Goal: Information Seeking & Learning: Learn about a topic

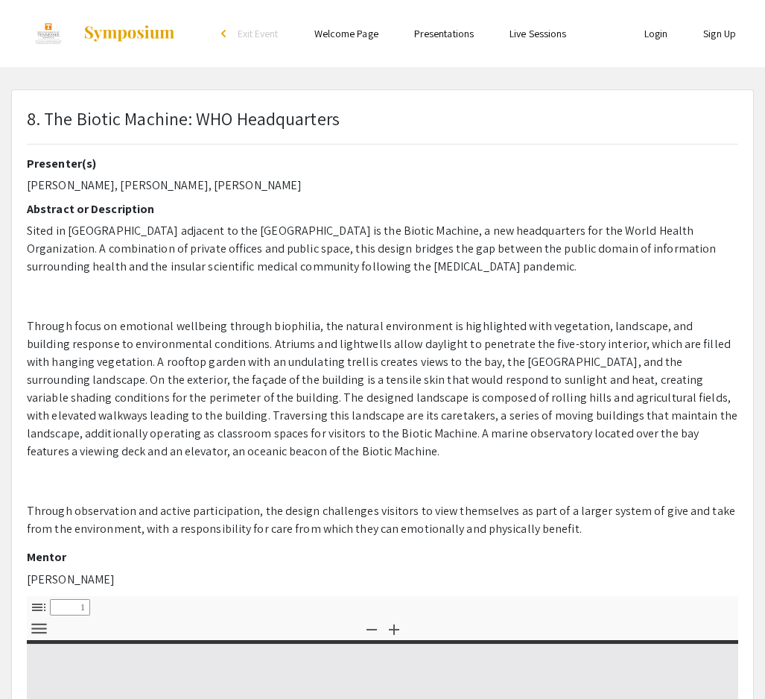
select select "custom"
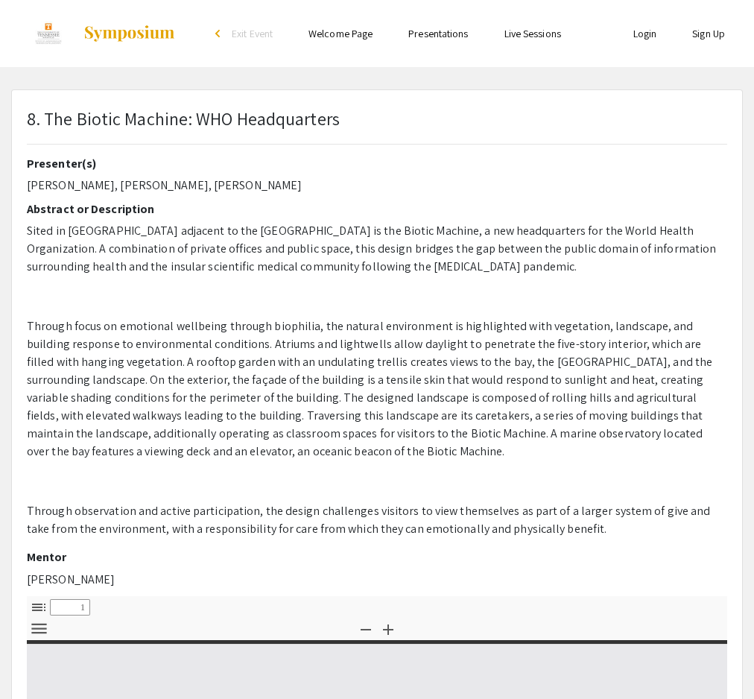
type input "0"
select select "custom"
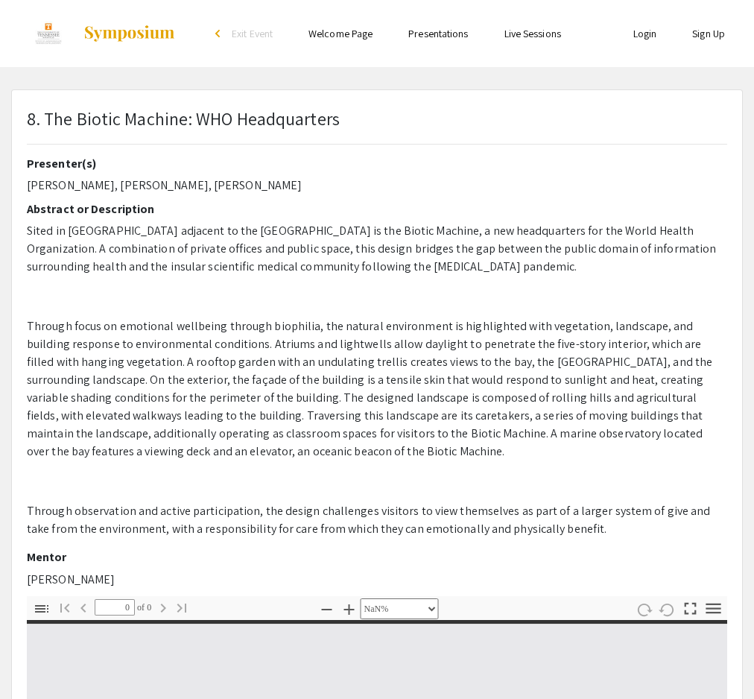
type input "1"
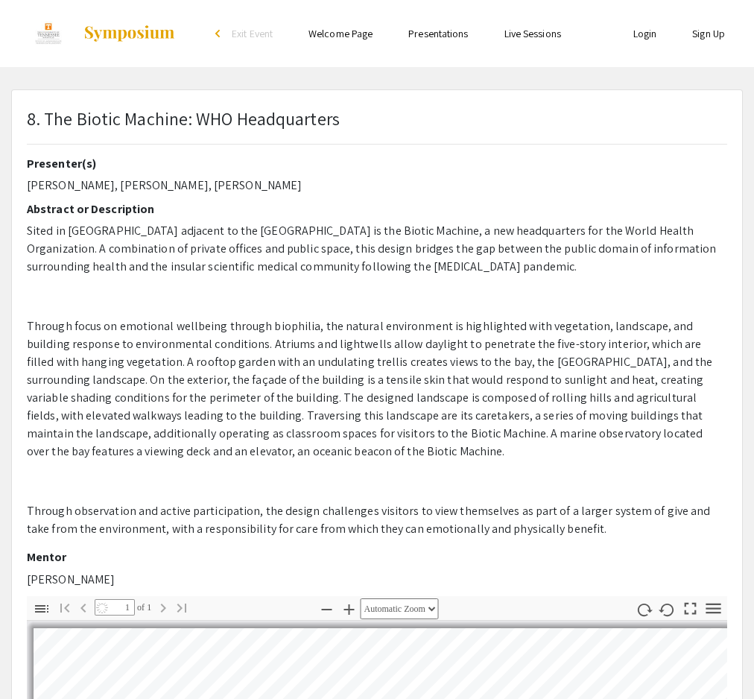
select select "auto"
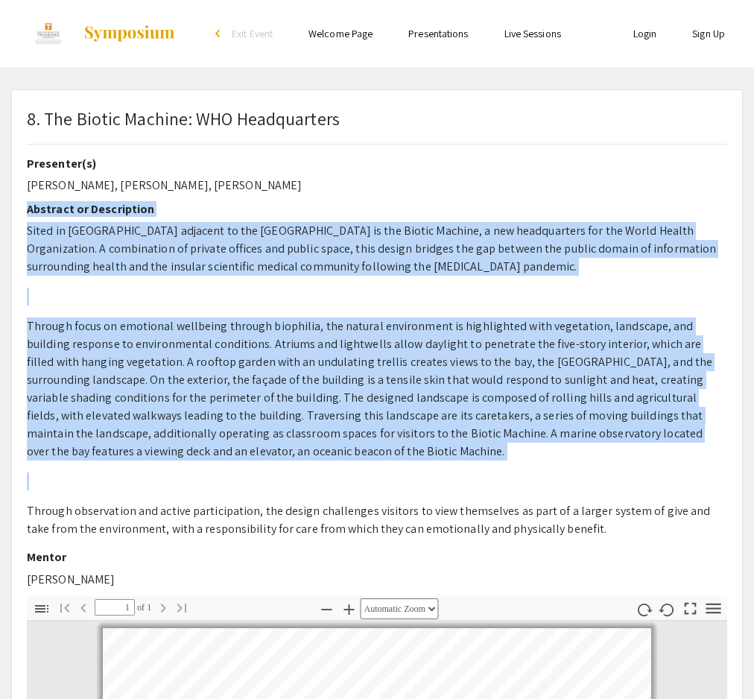
drag, startPoint x: 270, startPoint y: 198, endPoint x: 519, endPoint y: 484, distance: 378.8
click at [519, 484] on div "Presenter(s) [PERSON_NAME], [PERSON_NAME], [PERSON_NAME] Abstract or Descriptio…" at bounding box center [377, 377] width 701 height 440
click at [519, 484] on p at bounding box center [377, 482] width 701 height 18
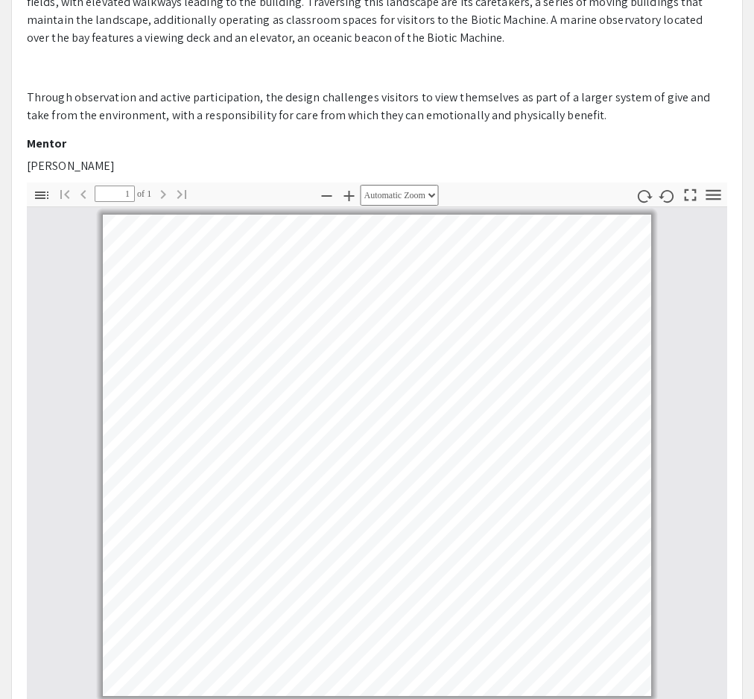
scroll to position [228, 0]
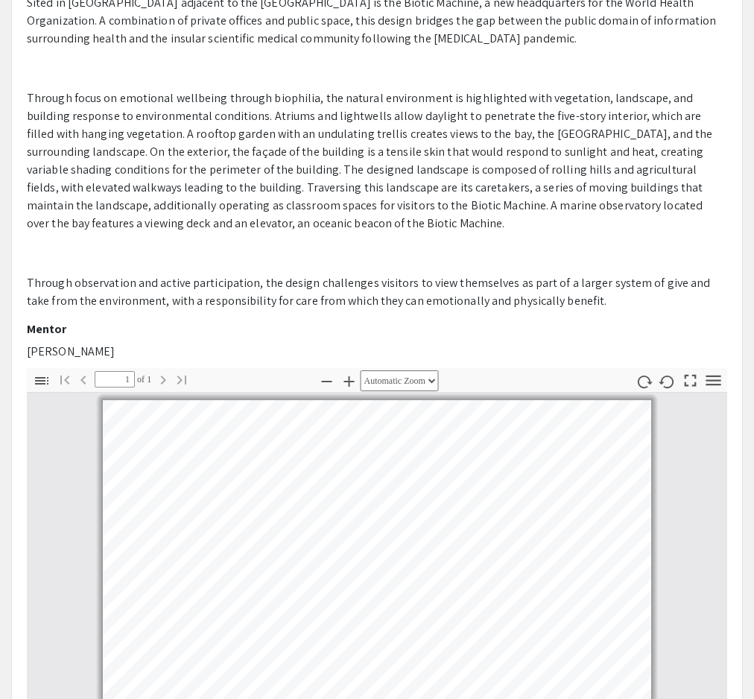
click at [85, 341] on div "Presenter(s) [PERSON_NAME], [PERSON_NAME], [PERSON_NAME] Abstract or Descriptio…" at bounding box center [377, 148] width 701 height 440
drag, startPoint x: 85, startPoint y: 341, endPoint x: 94, endPoint y: 344, distance: 9.7
click at [94, 344] on div "Presenter(s) [PERSON_NAME], [PERSON_NAME], [PERSON_NAME] Abstract or Descriptio…" at bounding box center [377, 148] width 701 height 440
copy p "[PERSON_NAME]"
